Goal: Information Seeking & Learning: Understand process/instructions

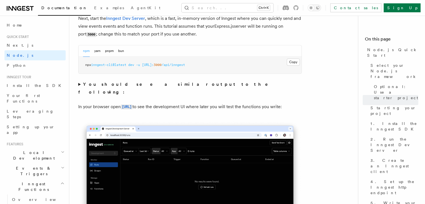
scroll to position [466, 0]
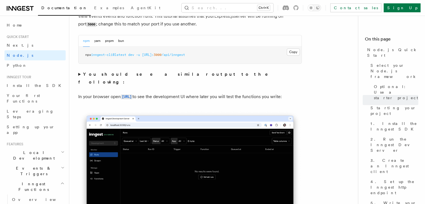
click at [47, 147] on h2 "Local Development" at bounding box center [34, 155] width 61 height 16
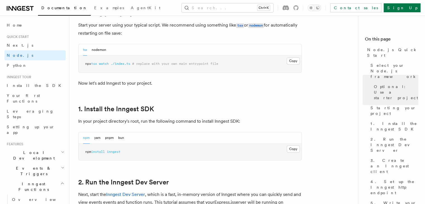
scroll to position [296, 0]
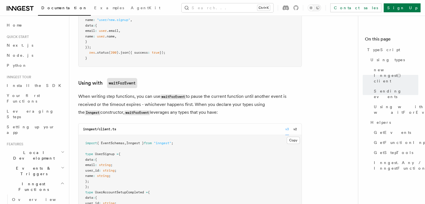
scroll to position [546, 0]
click at [365, 53] on link "TypeScript" at bounding box center [391, 50] width 53 height 10
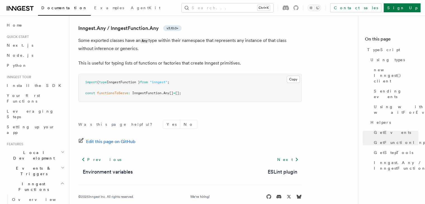
scroll to position [1393, 0]
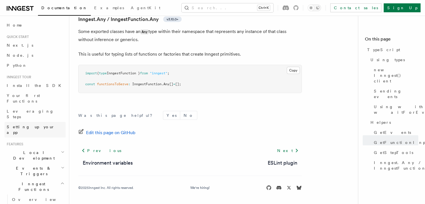
click at [32, 125] on span "Setting up your app" at bounding box center [31, 130] width 48 height 10
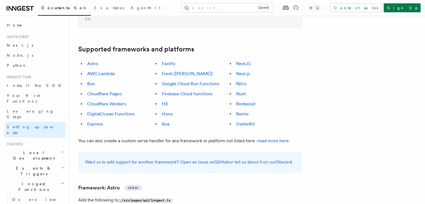
scroll to position [325, 0]
click at [103, 121] on link "Express" at bounding box center [95, 123] width 16 height 5
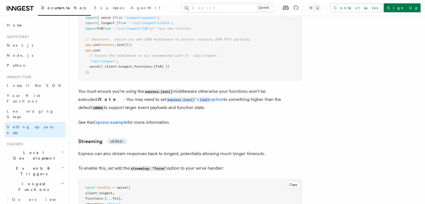
scroll to position [1524, 0]
click at [112, 119] on link "Express example" at bounding box center [110, 121] width 34 height 5
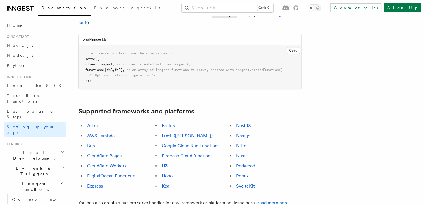
scroll to position [272, 0]
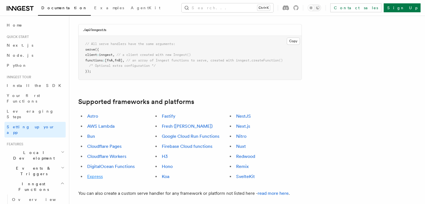
click at [103, 174] on link "Express" at bounding box center [95, 176] width 16 height 5
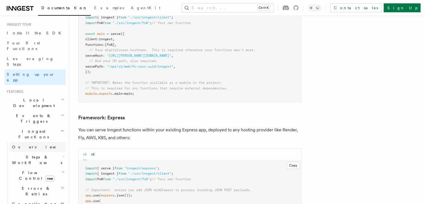
scroll to position [0, 0]
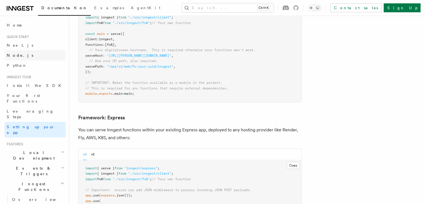
click at [31, 55] on link "Node.js" at bounding box center [34, 55] width 61 height 10
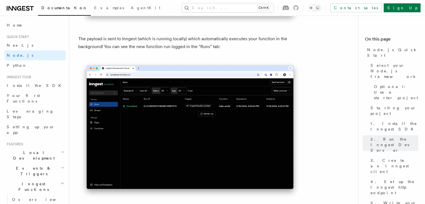
scroll to position [1907, 0]
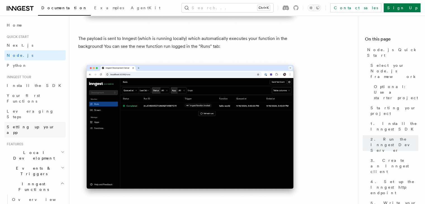
click at [44, 122] on link "Setting up your app" at bounding box center [34, 130] width 61 height 16
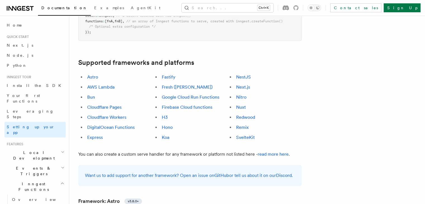
scroll to position [311, 0]
click at [29, 150] on span "Local Development" at bounding box center [32, 155] width 56 height 11
click at [33, 163] on link "Overview" at bounding box center [38, 168] width 56 height 10
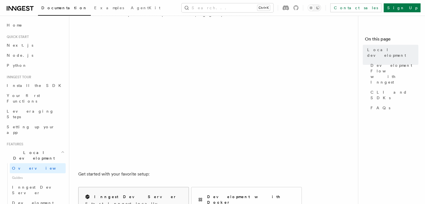
scroll to position [79, 0]
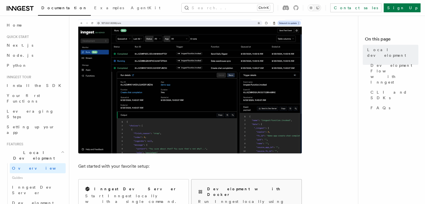
click at [240, 179] on div "Development with Docker Run Inngest locally using Docker or Docker Compose." at bounding box center [246, 197] width 110 height 37
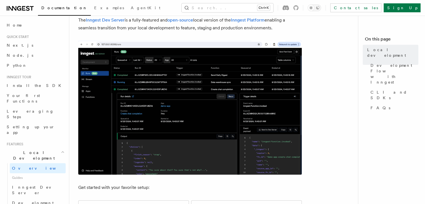
scroll to position [56, 0]
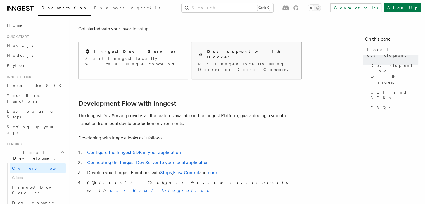
scroll to position [350, 0]
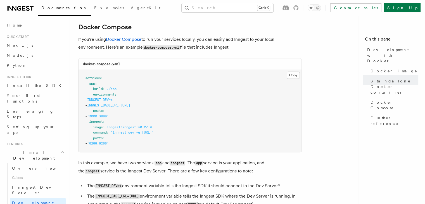
scroll to position [364, 0]
click at [104, 47] on p "If you're using Docker Compose to run your services locally, you can easily add…" at bounding box center [189, 43] width 223 height 16
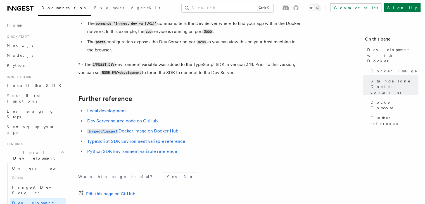
scroll to position [555, 0]
click at [116, 113] on link "Local development" at bounding box center [106, 110] width 39 height 5
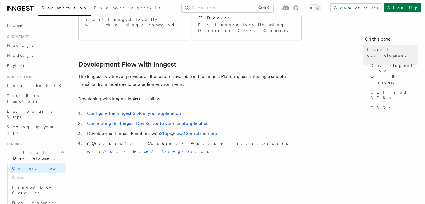
scroll to position [256, 0]
click at [149, 110] on link "Configure the Inngest SDK in your application" at bounding box center [134, 112] width 94 height 5
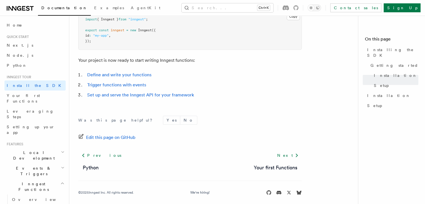
scroll to position [260, 0]
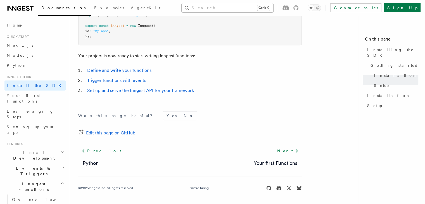
click at [252, 7] on button "Search... Ctrl+K" at bounding box center [228, 7] width 92 height 9
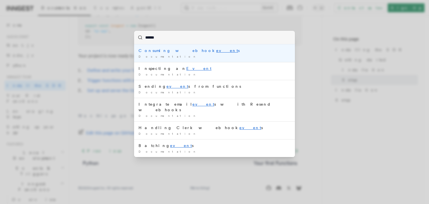
type input "*******"
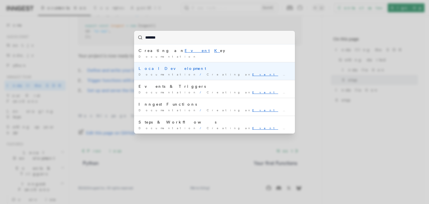
click at [207, 73] on span "Creating an Event K ey" at bounding box center [250, 74] width 87 height 3
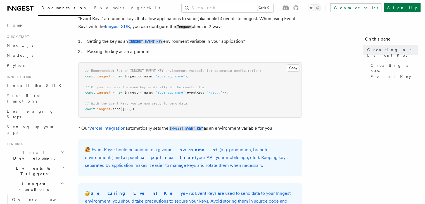
scroll to position [31, 0]
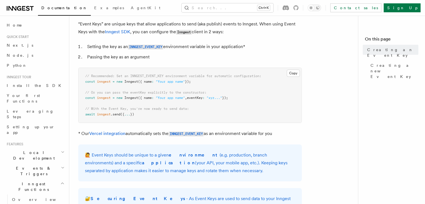
click at [182, 59] on li "Passing the key as an argument" at bounding box center [193, 57] width 216 height 8
click at [370, 63] on span "Creating a new Event Key" at bounding box center [394, 71] width 48 height 17
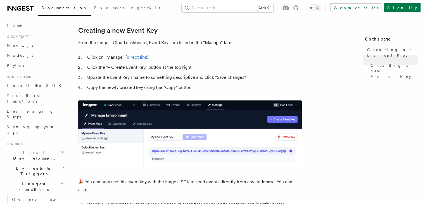
click at [52, 147] on h2 "Local Development" at bounding box center [34, 155] width 61 height 16
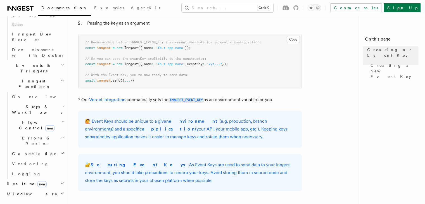
scroll to position [0, 0]
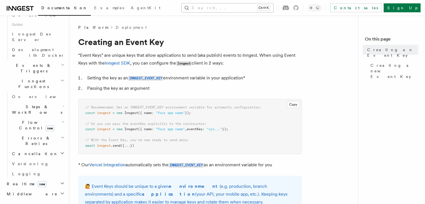
click at [232, 5] on button "Search... Ctrl+K" at bounding box center [228, 7] width 92 height 9
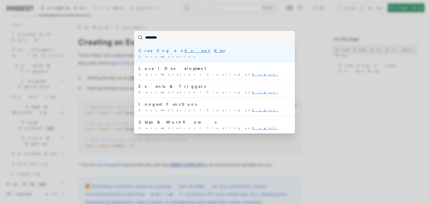
type input "*********"
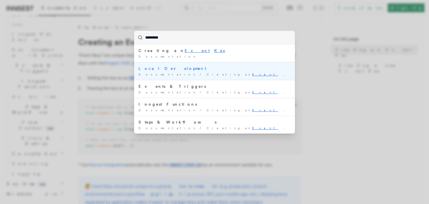
click at [252, 73] on mark "Event" at bounding box center [265, 74] width 26 height 3
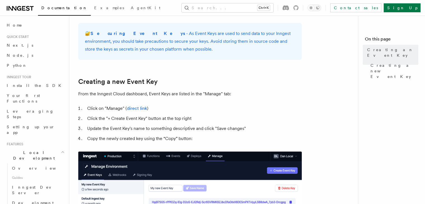
scroll to position [208, 0]
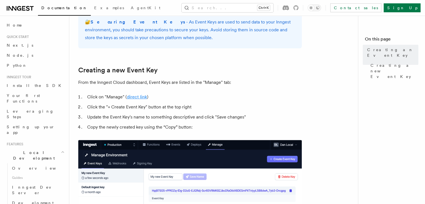
click at [133, 96] on link "direct link" at bounding box center [137, 96] width 20 height 5
